Goal: Transaction & Acquisition: Purchase product/service

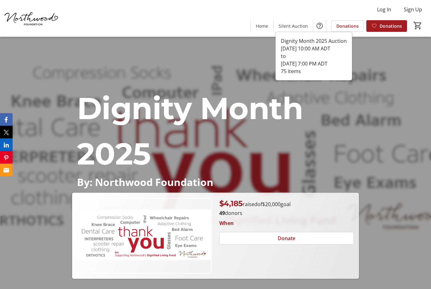
click at [295, 29] on span at bounding box center [292, 25] width 39 height 15
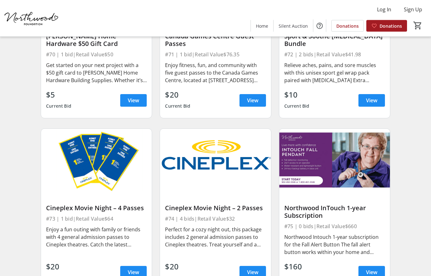
scroll to position [4068, 0]
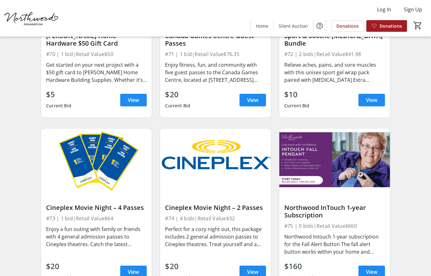
click at [336, 240] on div "Northwood Intouch 1-year subscription for the Fall Alert Button The fall alert …" at bounding box center [334, 244] width 101 height 23
click at [372, 275] on span "View" at bounding box center [371, 273] width 11 height 8
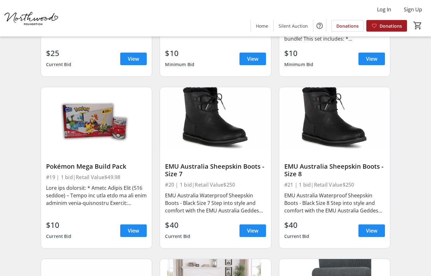
scroll to position [1015, 0]
click at [254, 228] on span "View" at bounding box center [252, 231] width 11 height 8
